Goal: Task Accomplishment & Management: Complete application form

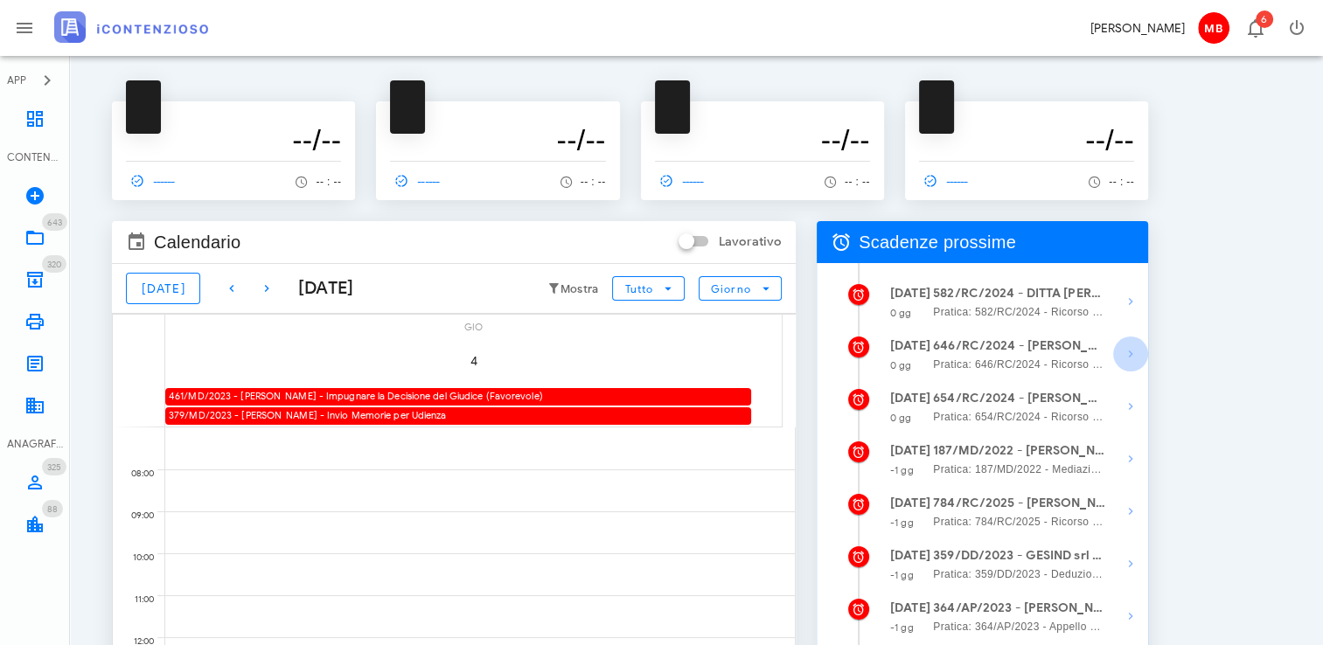
click at [1120, 350] on span "button" at bounding box center [1130, 354] width 35 height 21
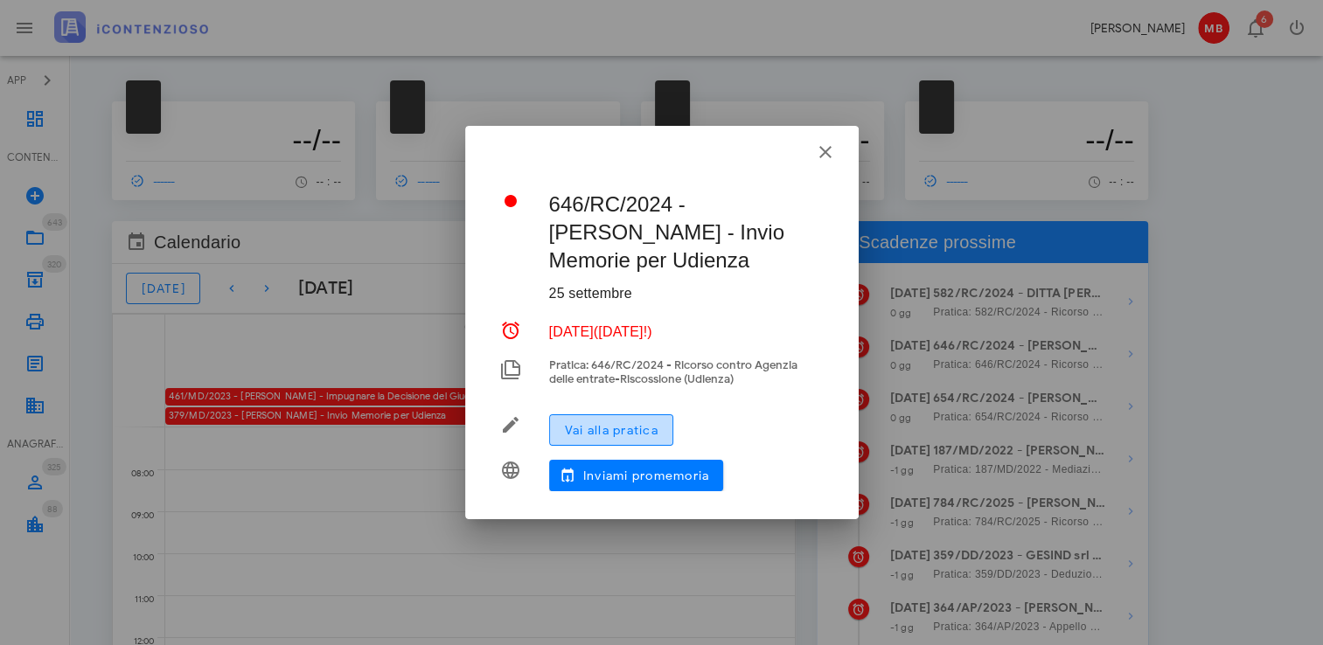
click at [641, 425] on span "Vai alla pratica" at bounding box center [611, 430] width 94 height 15
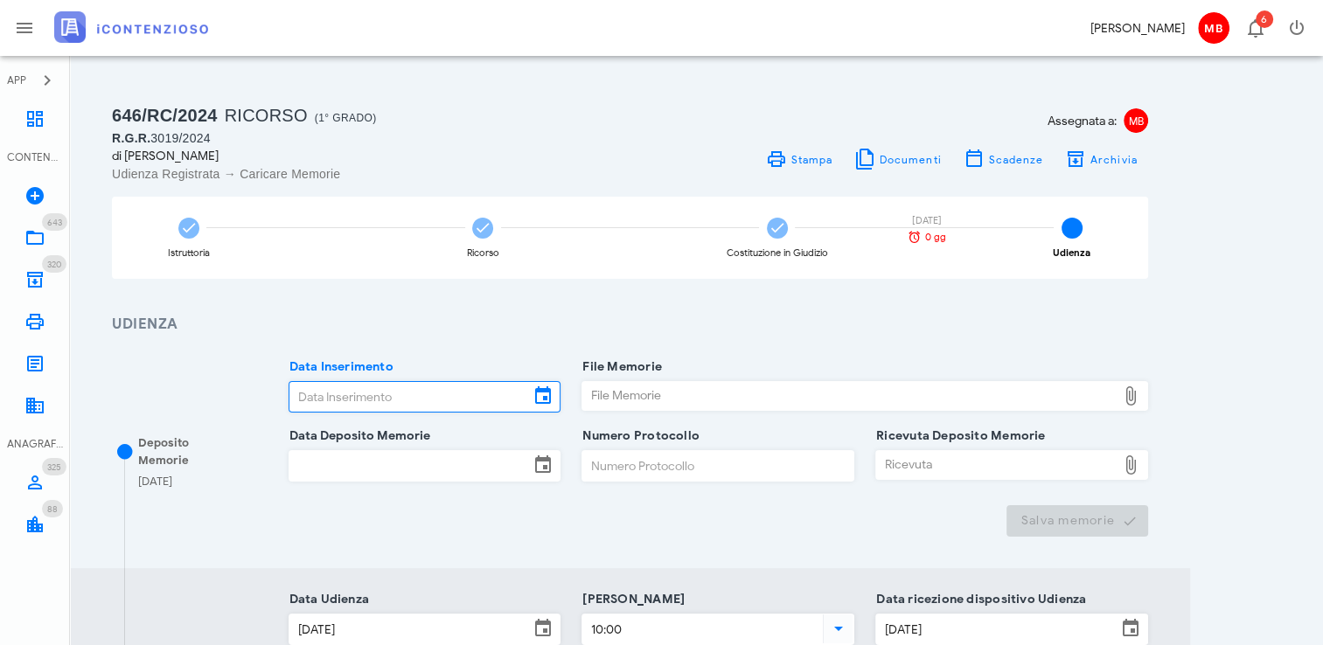
click at [409, 408] on input "Data Inserimento" at bounding box center [410, 397] width 241 height 30
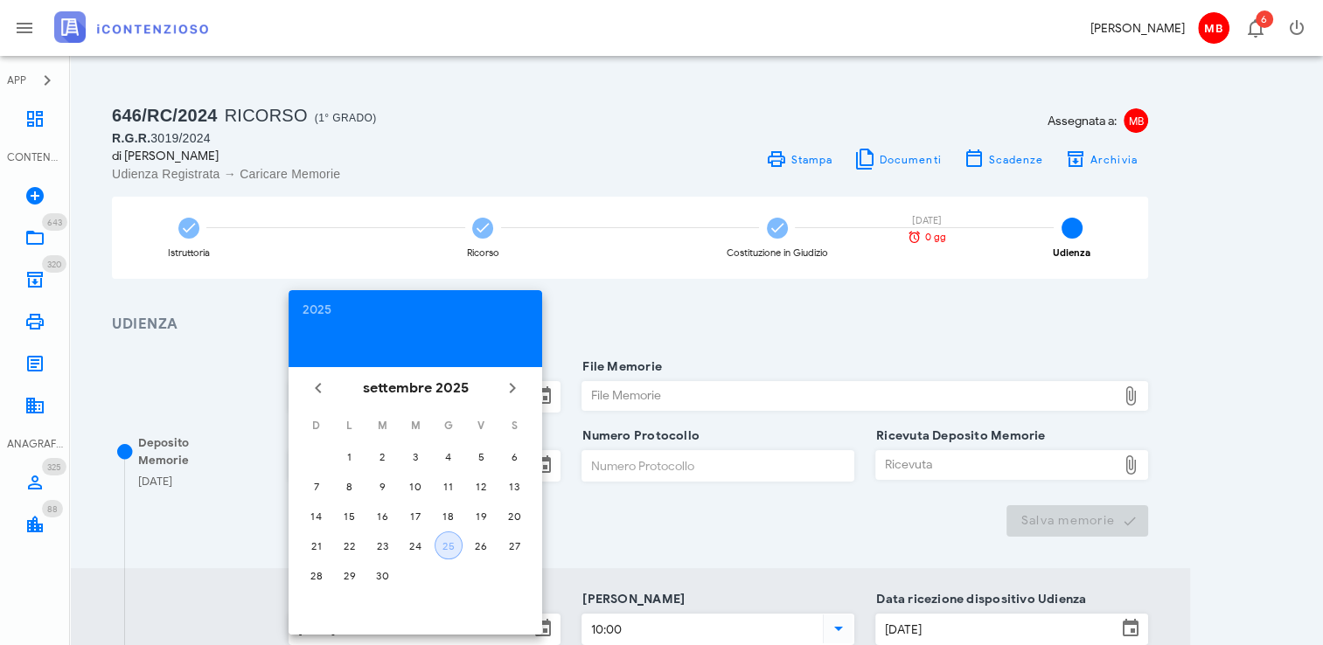
click at [442, 548] on div "25" at bounding box center [449, 546] width 26 height 13
type input "[DATE]"
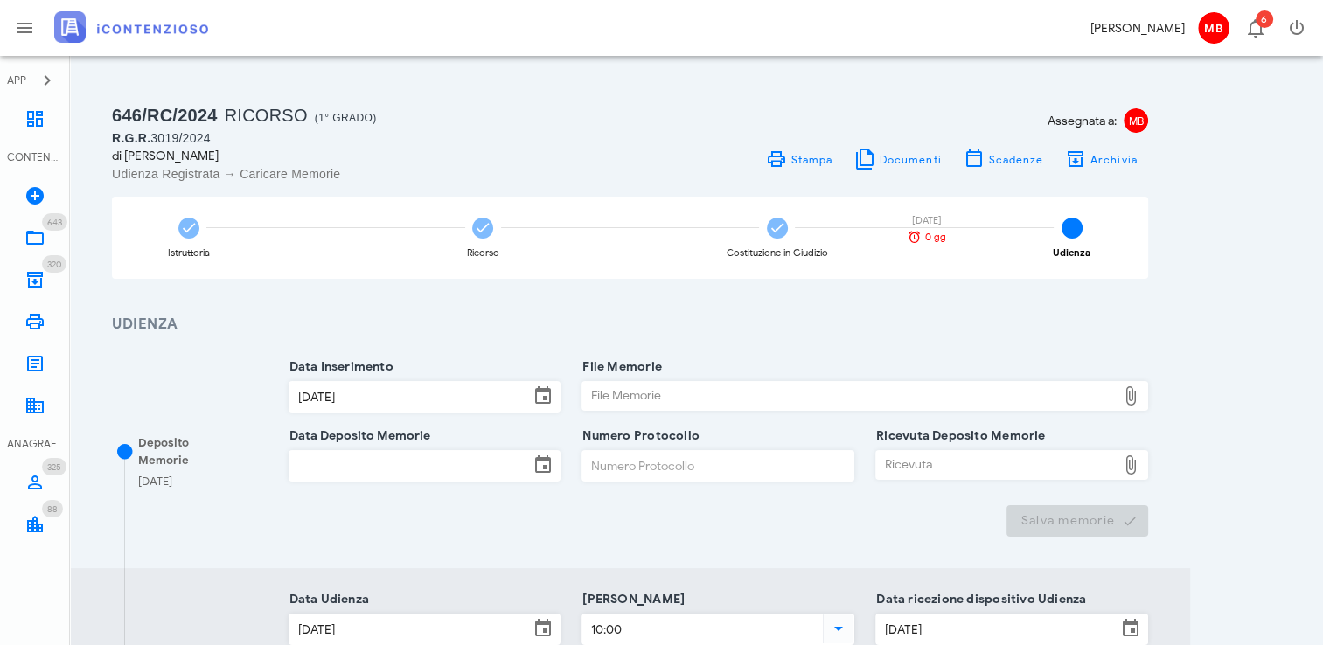
click at [600, 401] on div "File Memorie" at bounding box center [850, 396] width 534 height 28
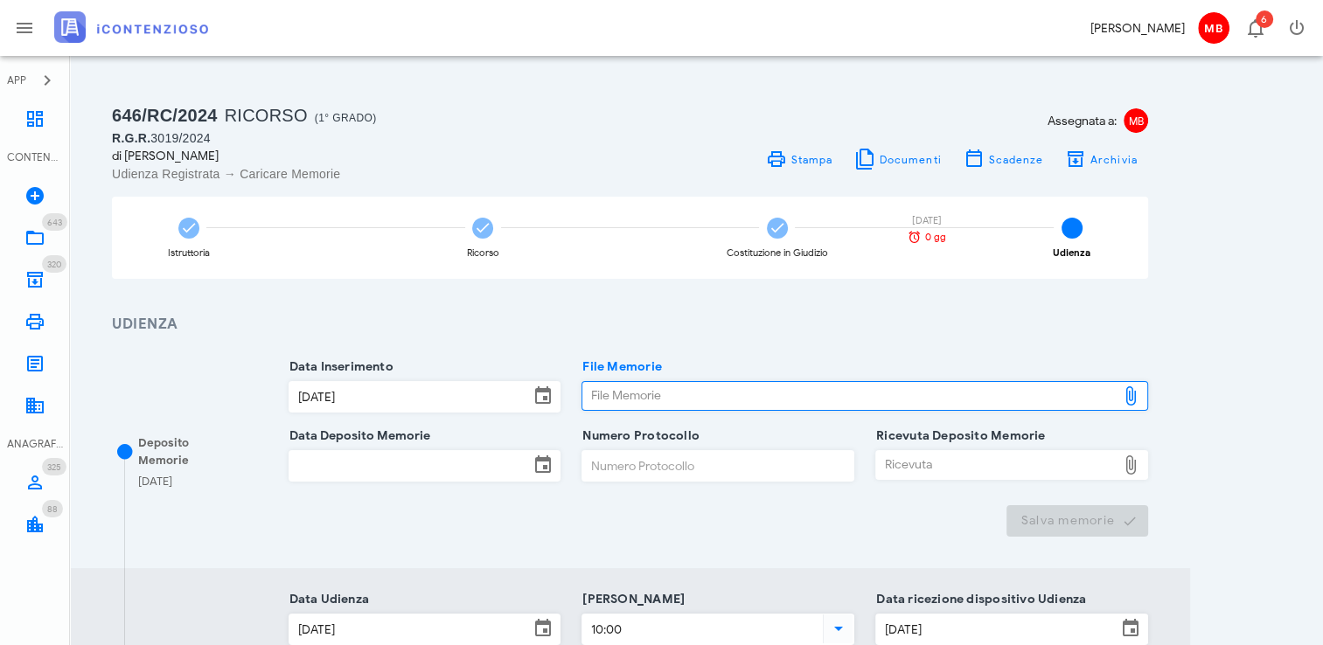
type input "C:\fakepath\memorie_gullo.pdf"
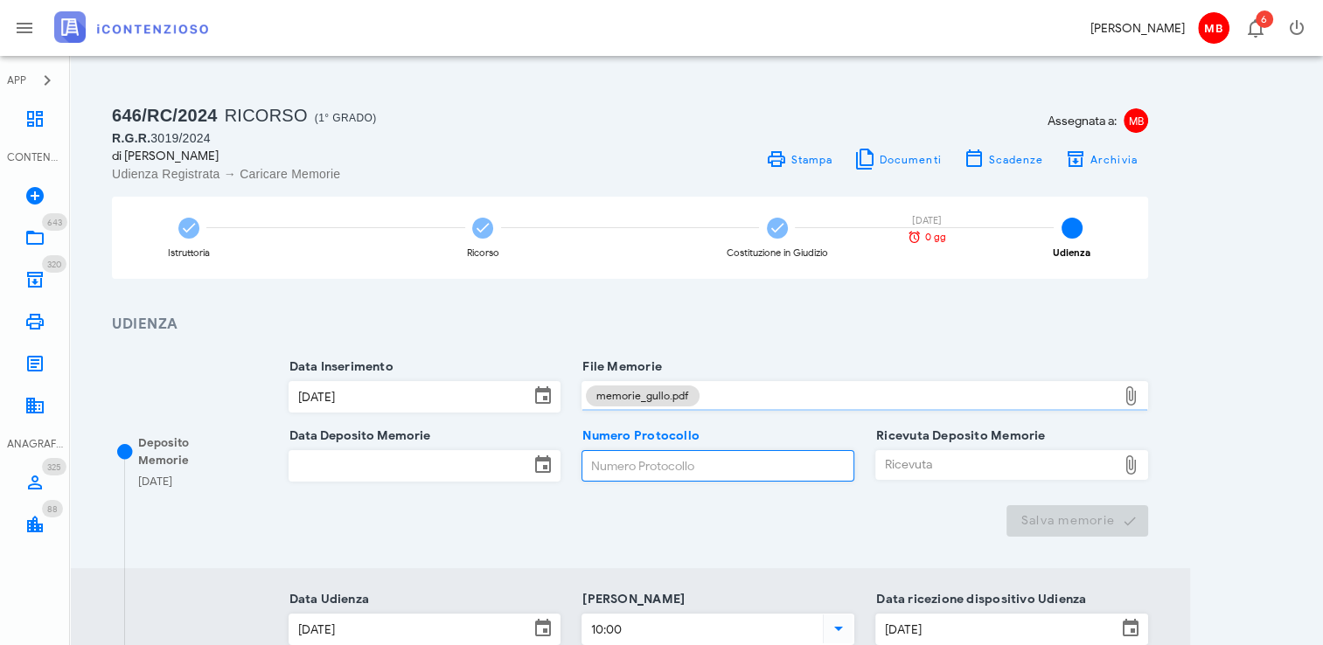
click at [629, 467] on input "Numero Protocollo" at bounding box center [718, 466] width 271 height 30
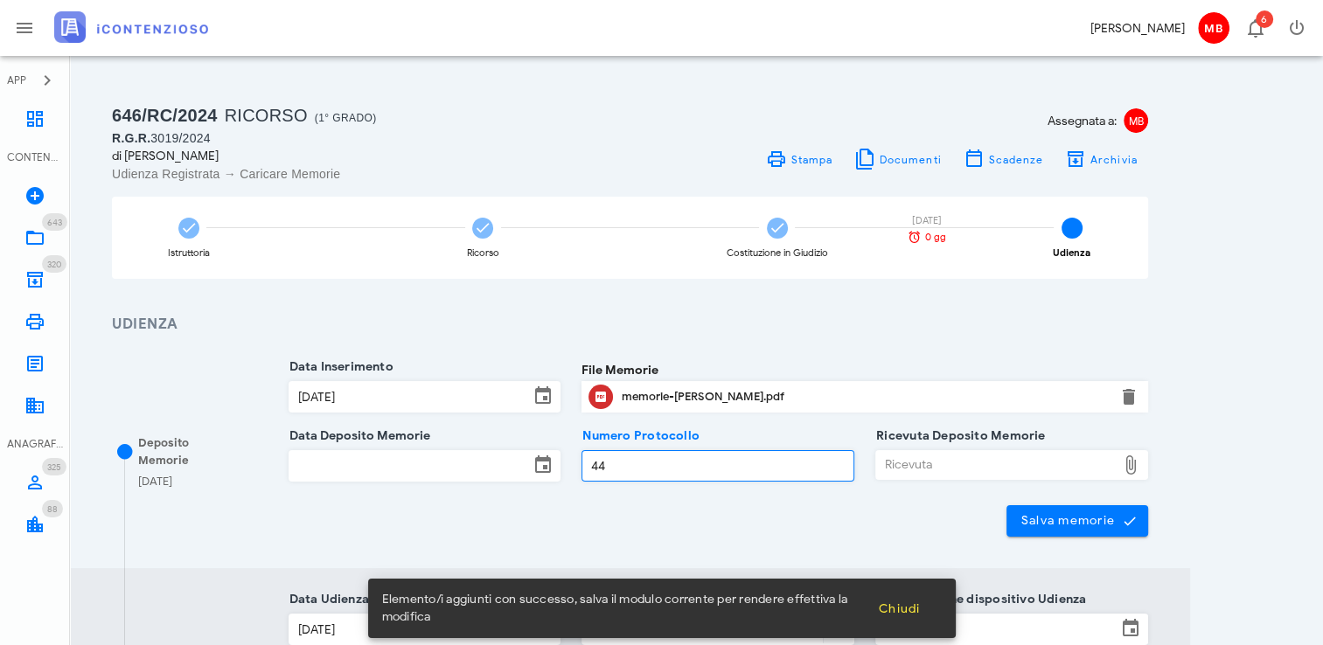
type input "44"
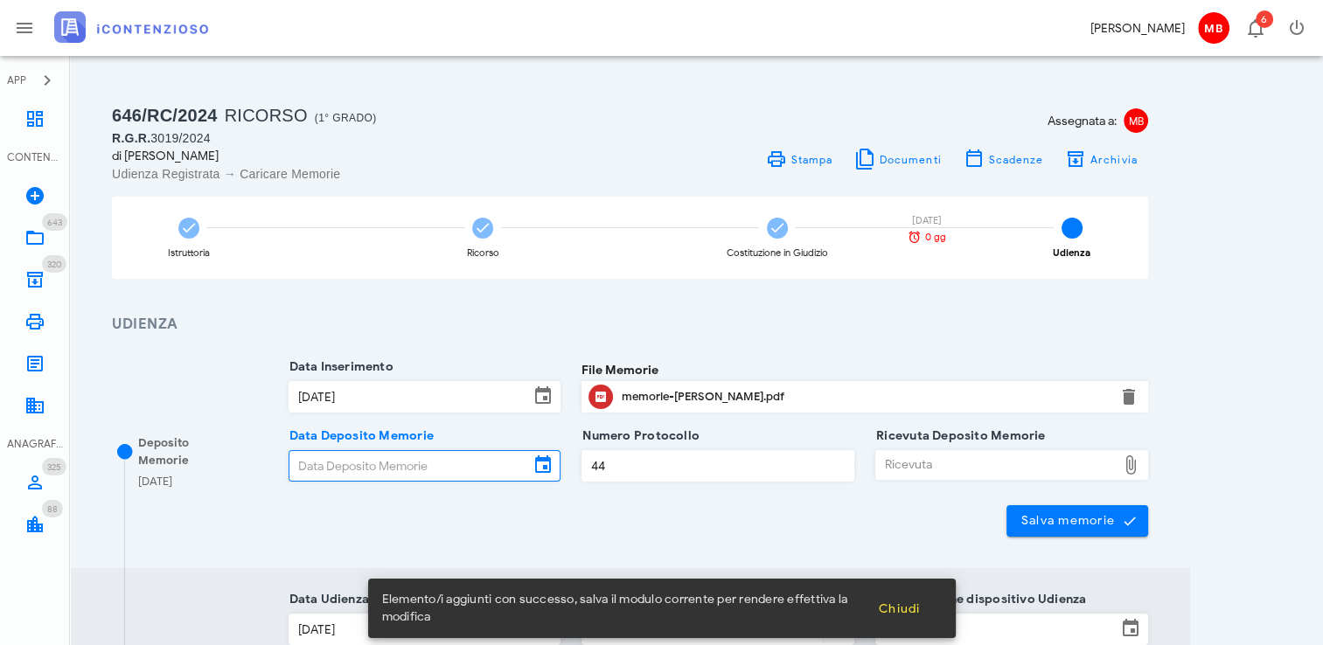
click at [478, 453] on input "Data Deposito Memorie" at bounding box center [410, 466] width 241 height 30
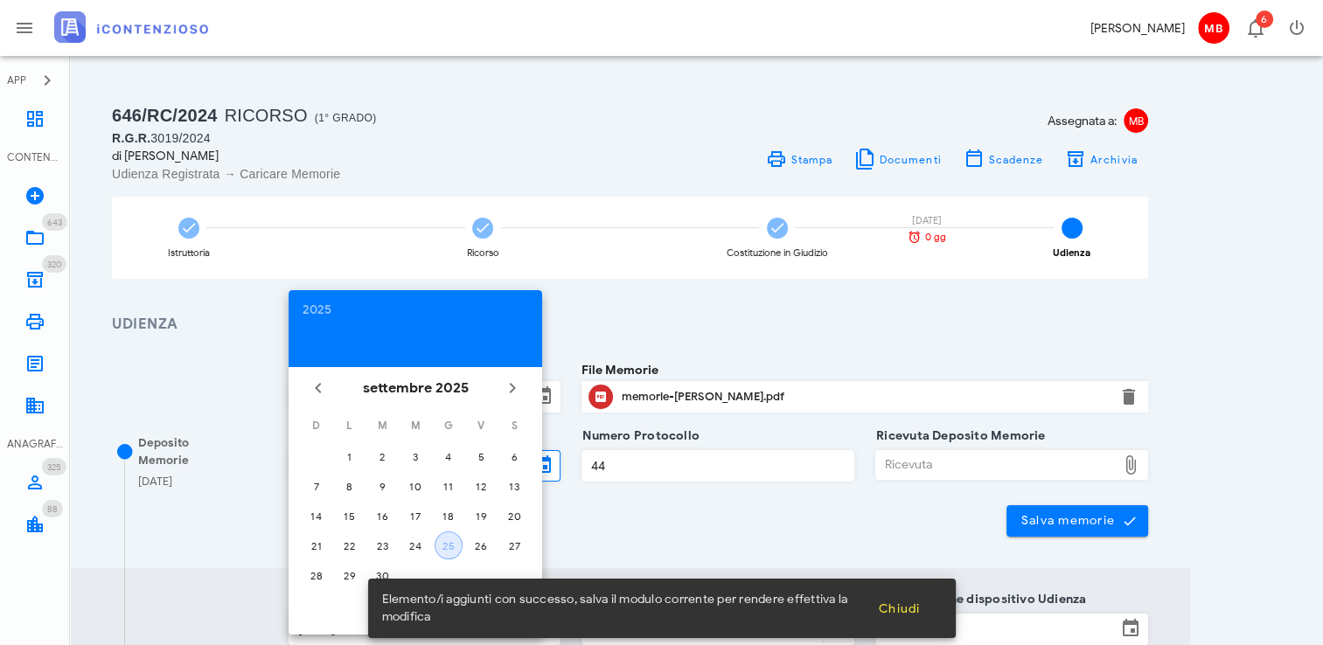
click at [452, 537] on button "25" at bounding box center [449, 546] width 28 height 28
type input "[DATE]"
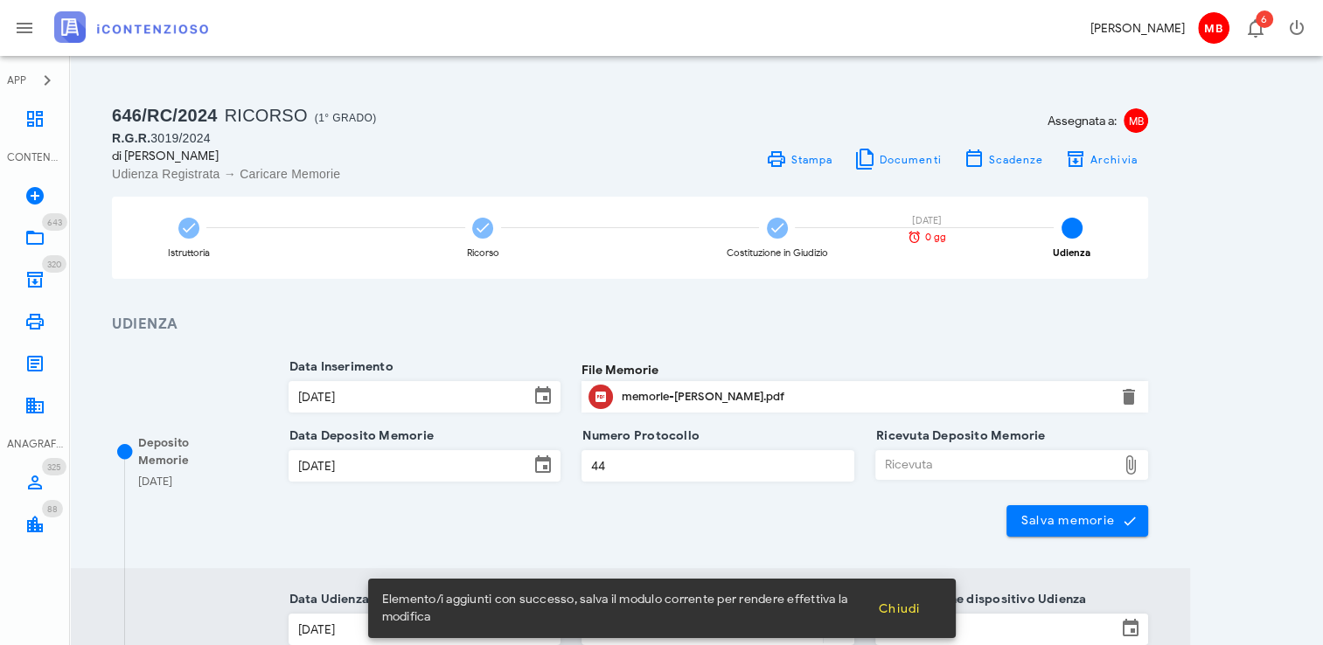
click at [917, 471] on div "Ricevuta" at bounding box center [996, 465] width 241 height 28
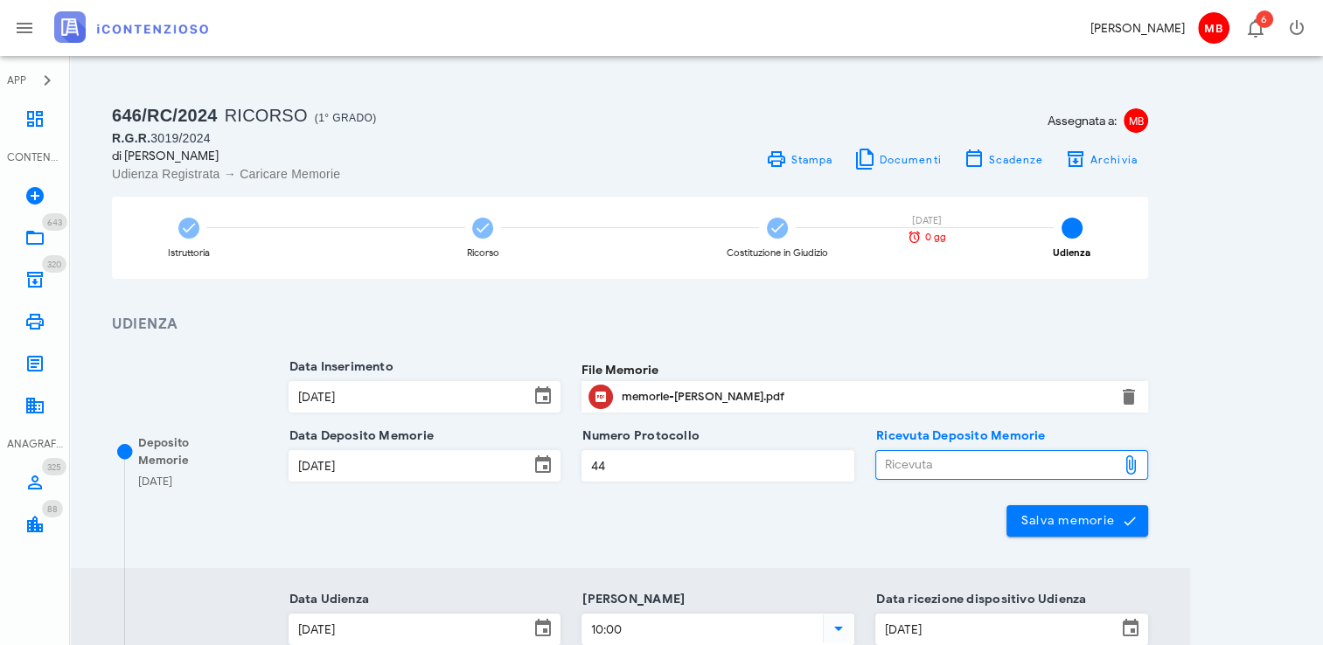
type input "C:\fakepath\NIR_D-3685335-2025.pdf"
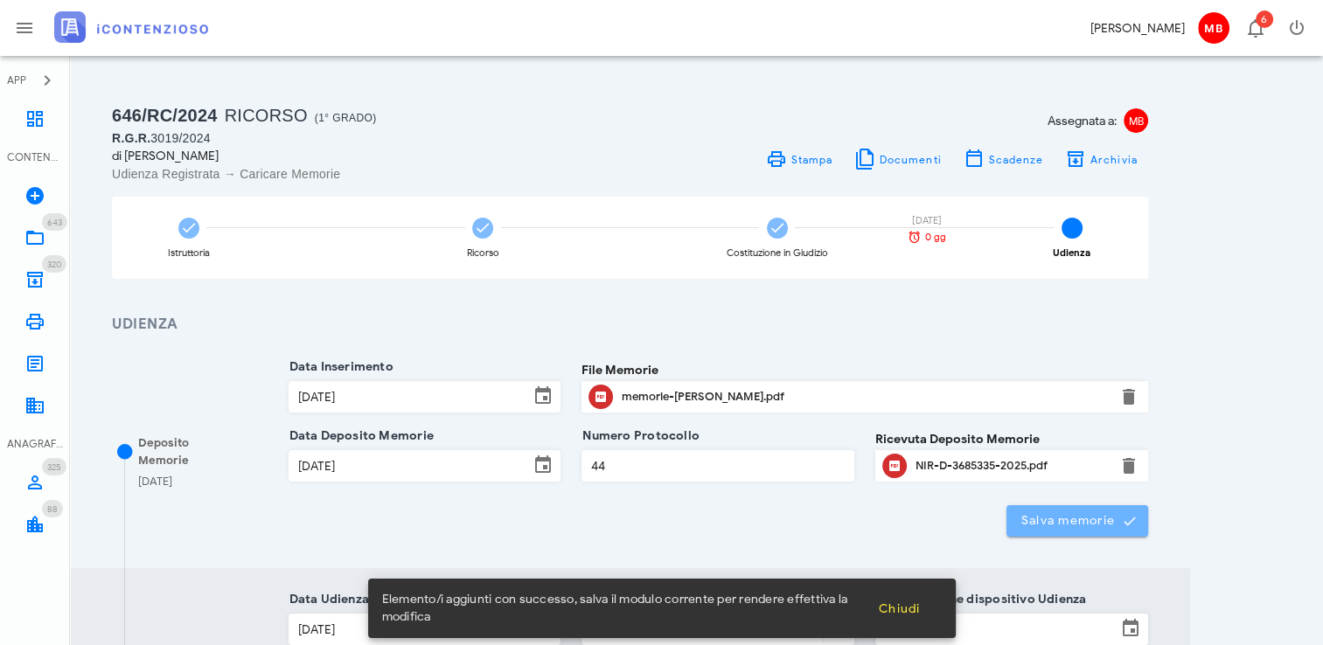
click at [1097, 520] on span "Salva memorie" at bounding box center [1078, 521] width 115 height 16
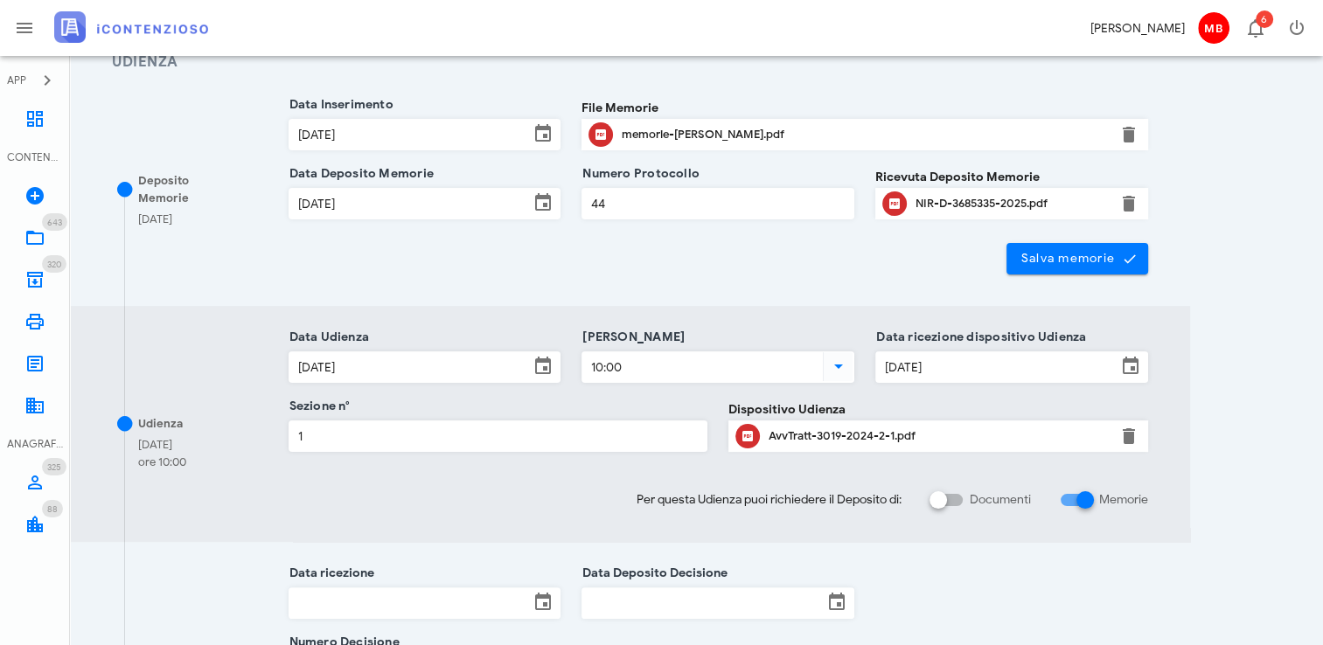
scroll to position [606, 0]
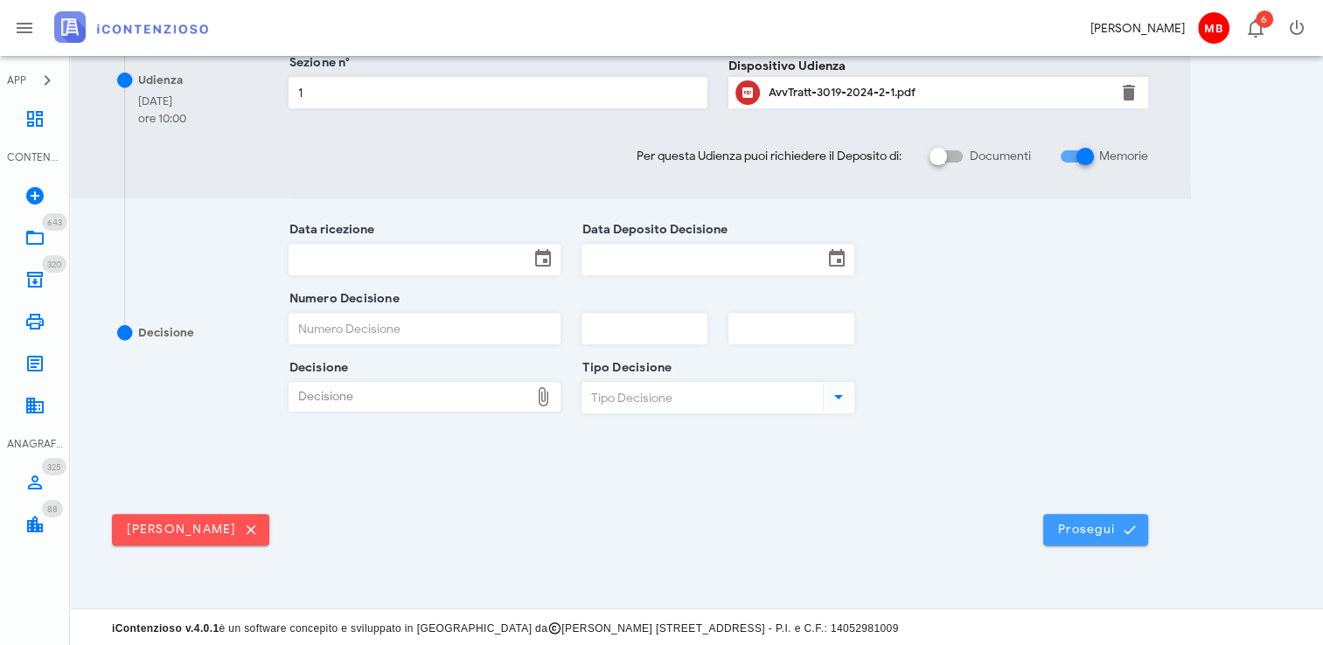
click at [1079, 527] on span "Prosegui" at bounding box center [1095, 530] width 77 height 16
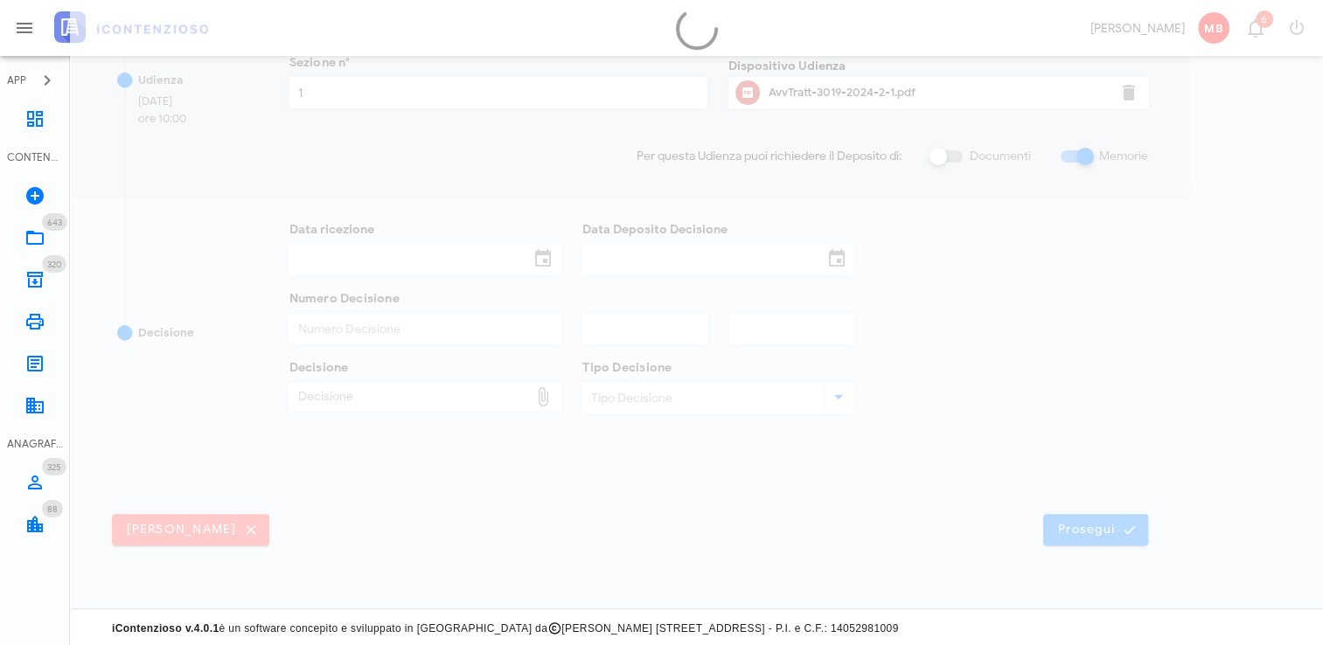
scroll to position [0, 0]
